Goal: Task Accomplishment & Management: Use online tool/utility

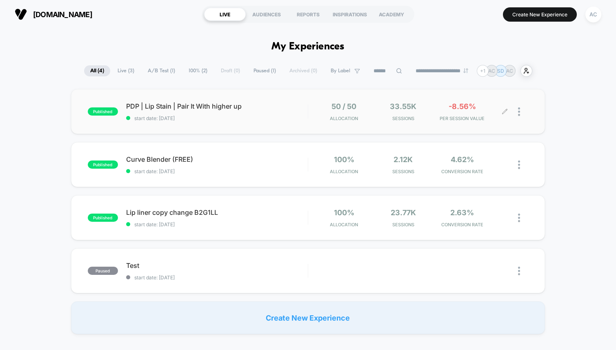
click at [313, 118] on div "50 / 50 Allocation 33.55k Sessions -8.56% PER SESSION VALUE" at bounding box center [418, 111] width 220 height 19
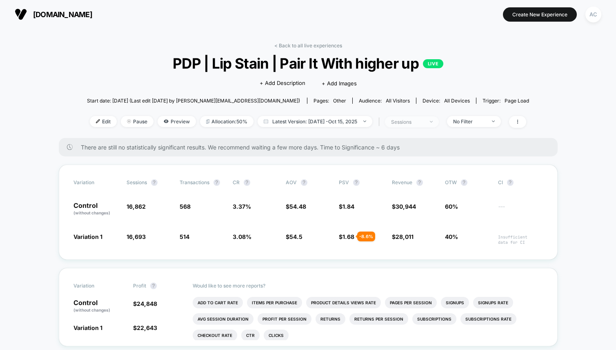
click at [435, 124] on span "sessions" at bounding box center [412, 121] width 54 height 11
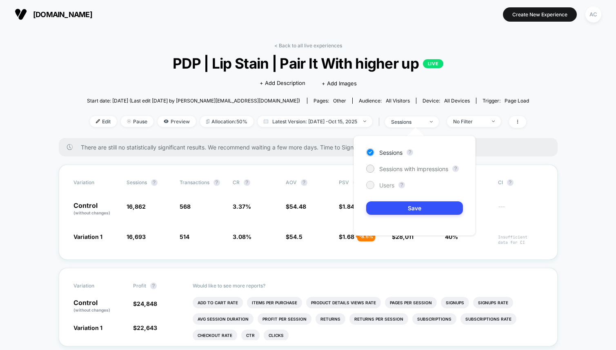
click at [386, 185] on span "Users" at bounding box center [386, 185] width 15 height 7
click at [380, 154] on span "Sessions" at bounding box center [390, 152] width 23 height 7
click at [414, 212] on button "Save" at bounding box center [414, 207] width 97 height 13
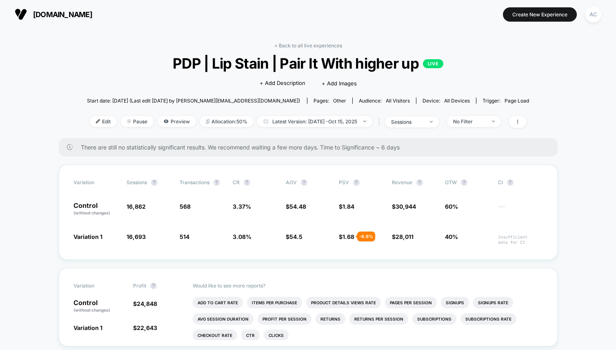
click at [466, 128] on div "< Back to all live experiences PDP | Lip Stain | Pair It With higher up LIVE Cl…" at bounding box center [308, 90] width 443 height 96
click at [467, 119] on div "No Filter" at bounding box center [469, 121] width 33 height 6
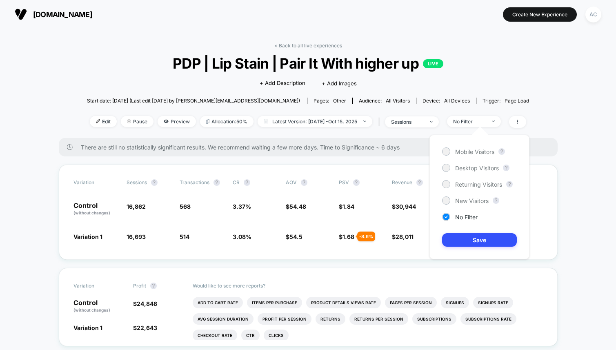
click at [463, 195] on div "Mobile Visitors ? Desktop Visitors ? Returning Visitors ? New Visitors ? No Fil…" at bounding box center [480, 197] width 100 height 125
click at [463, 199] on span "New Visitors" at bounding box center [471, 200] width 33 height 7
click at [473, 236] on button "Save" at bounding box center [479, 239] width 75 height 13
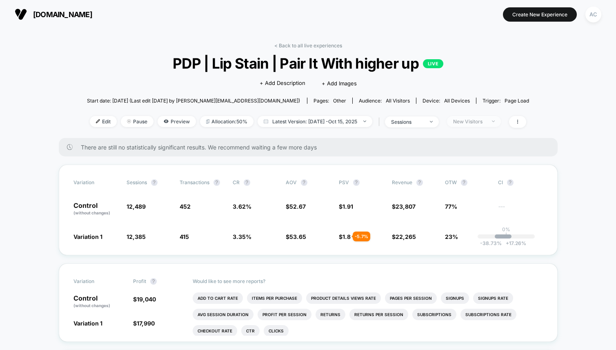
click at [475, 123] on div "New Visitors" at bounding box center [469, 121] width 33 height 6
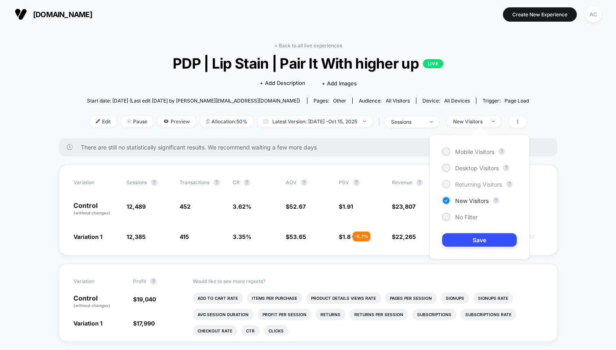
click at [469, 183] on span "Returning Visitors" at bounding box center [478, 184] width 47 height 7
click at [472, 236] on button "Save" at bounding box center [479, 239] width 75 height 13
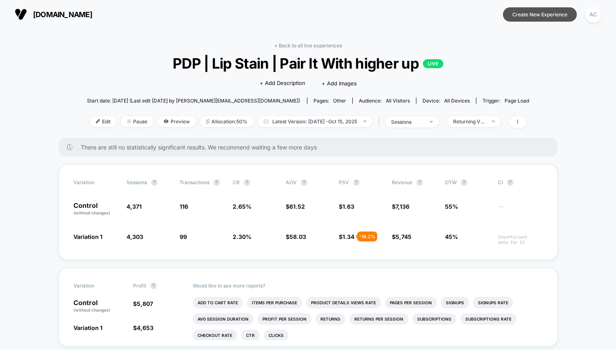
click at [533, 11] on button "Create New Experience" at bounding box center [540, 14] width 74 height 14
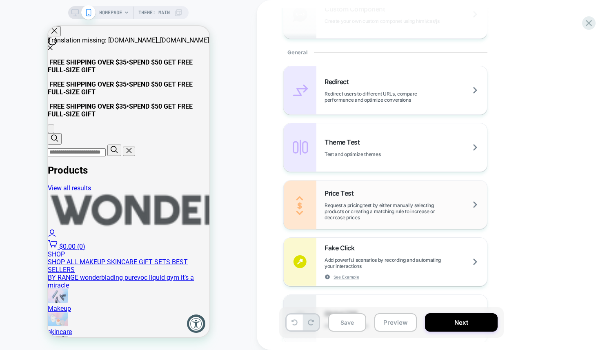
scroll to position [340, 0]
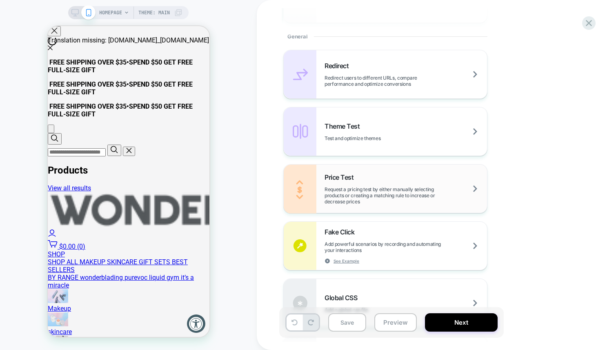
click at [368, 190] on span "Request a pricing test by either manually selecting products or creating a matc…" at bounding box center [406, 195] width 163 height 18
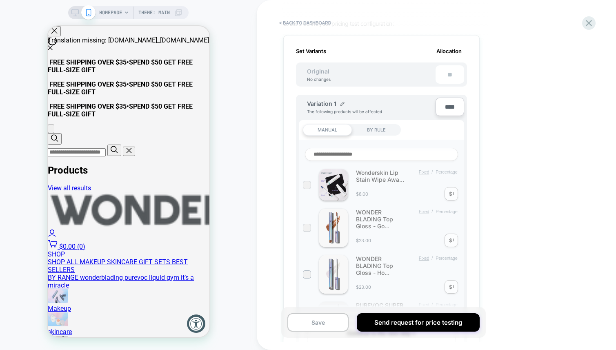
scroll to position [116, 0]
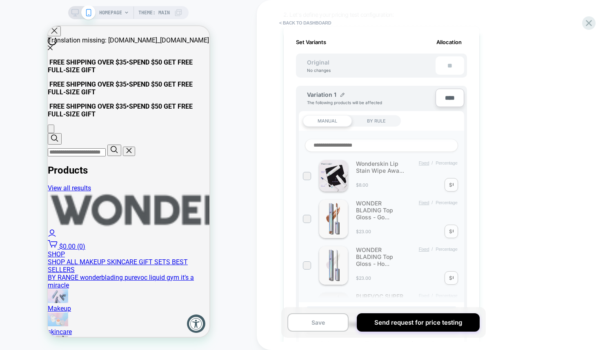
click at [452, 183] on div "Wonderskin Lip Stain Wipe Awa... Fixed / Percentage $8.00 $ *" at bounding box center [381, 175] width 157 height 31
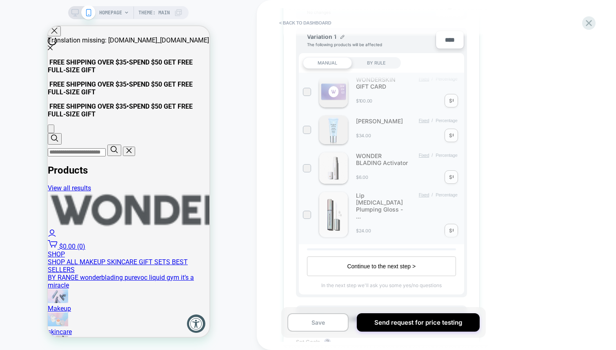
scroll to position [872, 0]
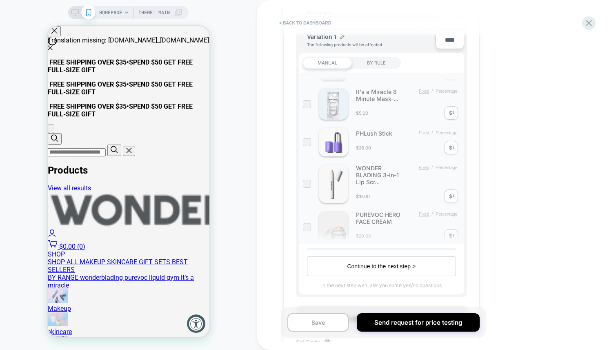
click at [305, 181] on div at bounding box center [307, 184] width 6 height 6
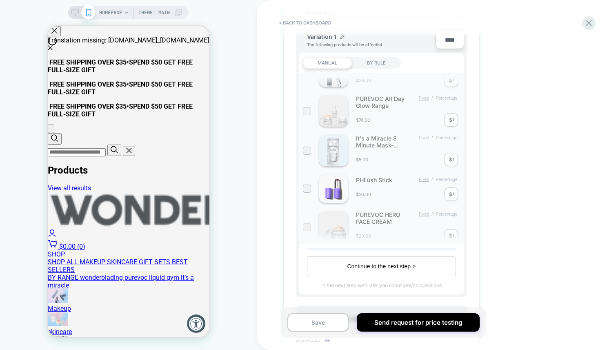
scroll to position [0, 0]
